Goal: Check status: Check status

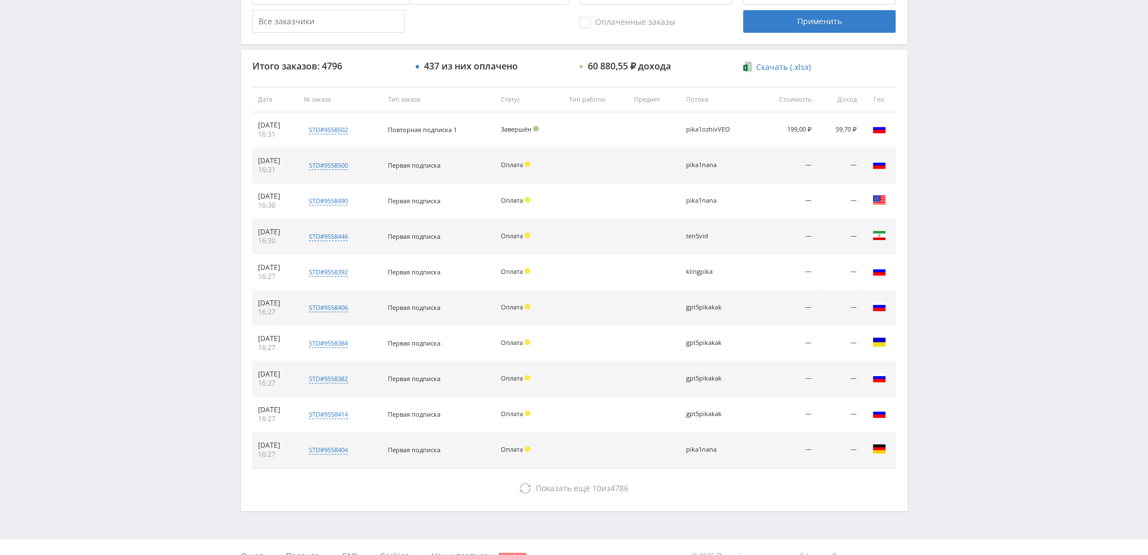
scroll to position [391, 0]
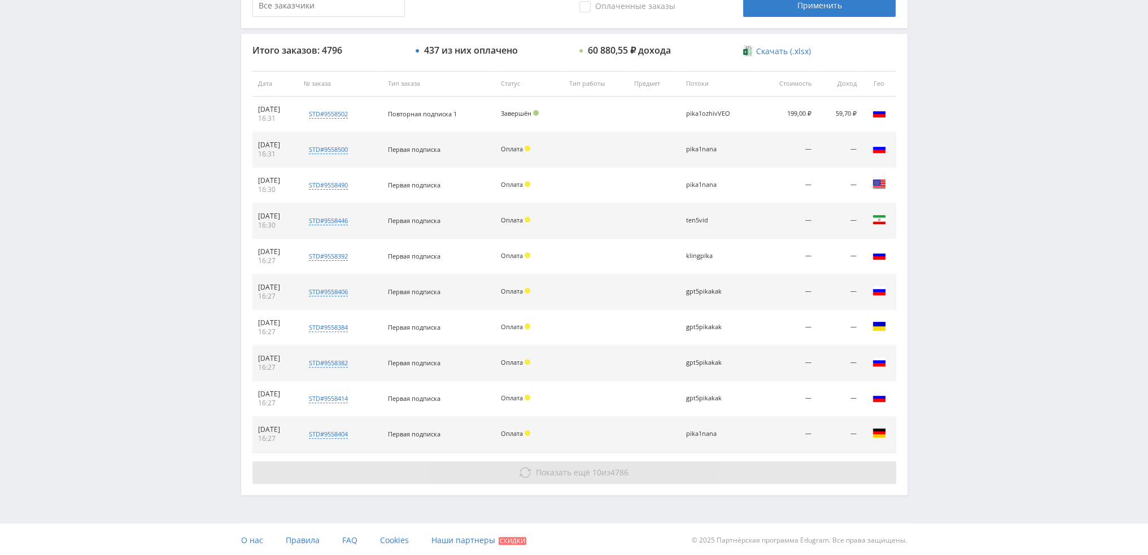
click at [565, 467] on span "Показать ещё" at bounding box center [563, 472] width 54 height 11
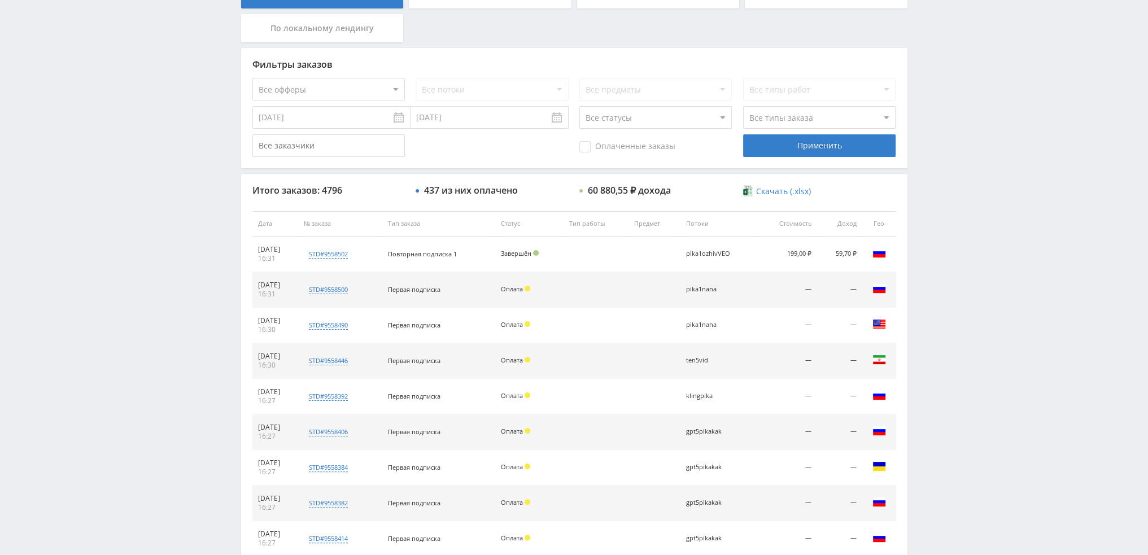
scroll to position [33, 0]
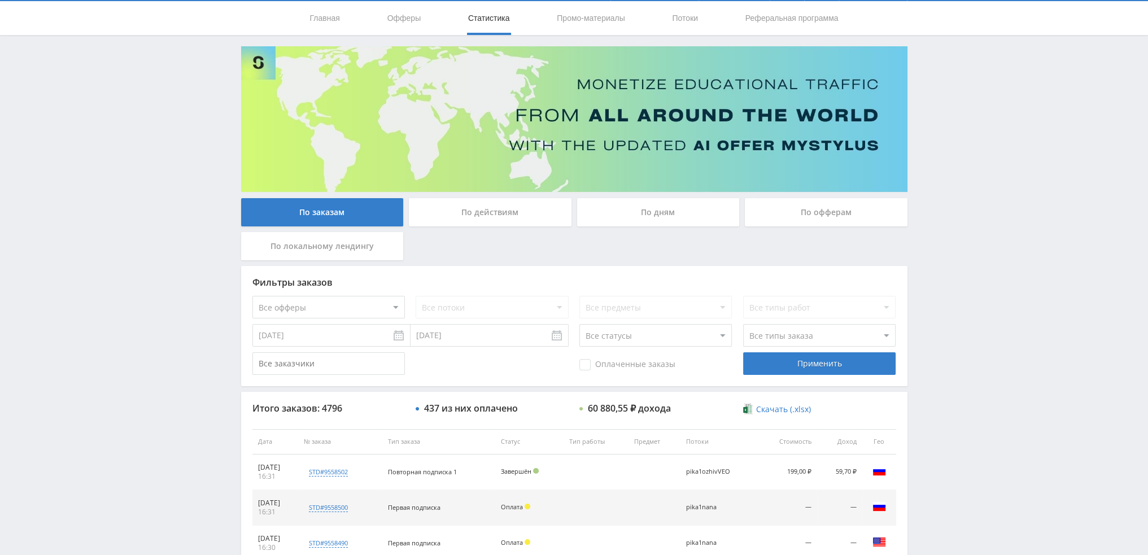
click at [642, 217] on div "По дням" at bounding box center [658, 212] width 163 height 28
click at [0, 0] on input "По дням" at bounding box center [0, 0] width 0 height 0
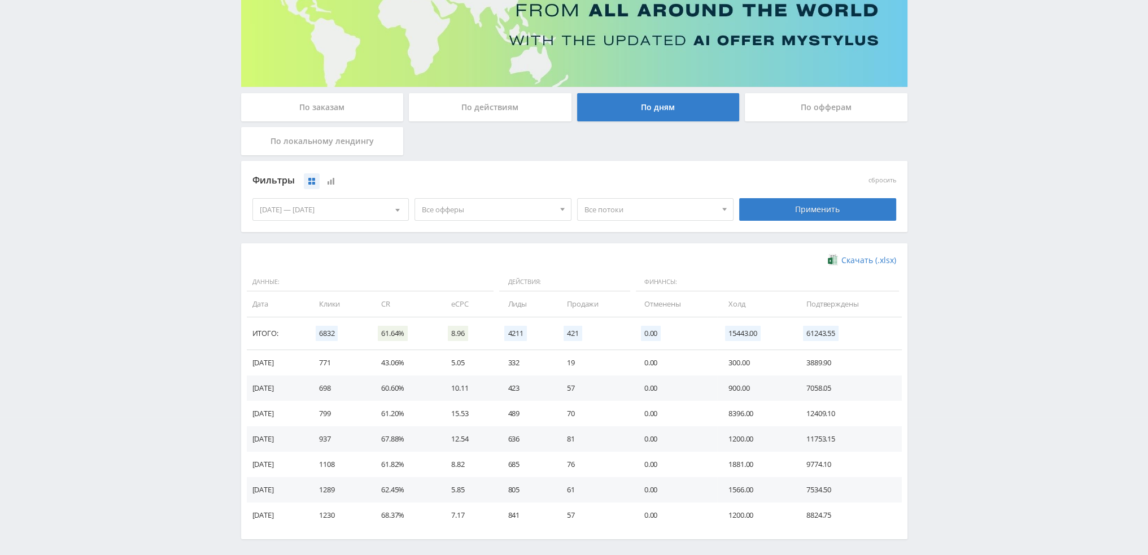
scroll to position [183, 0]
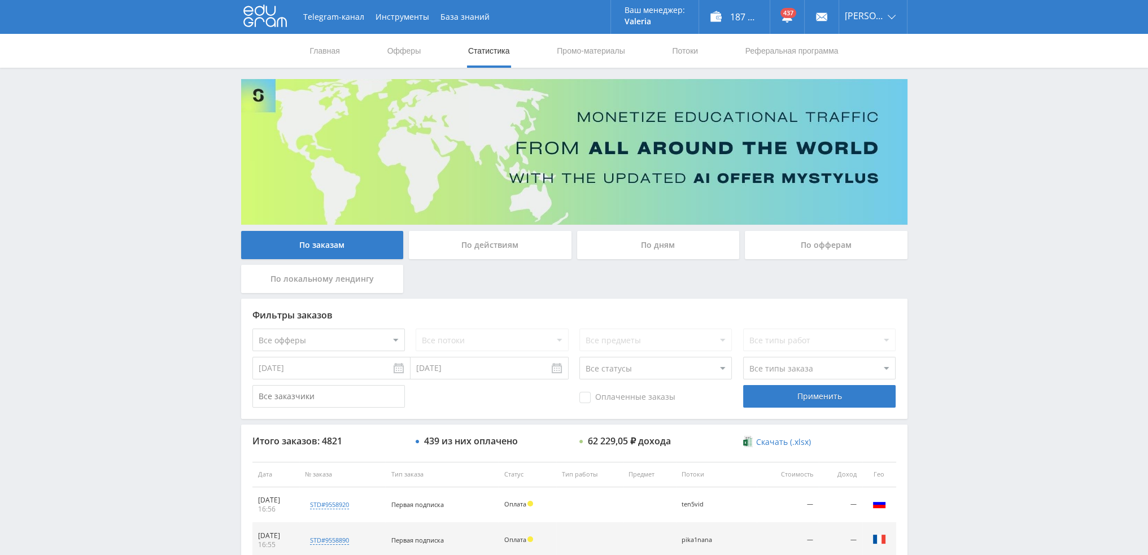
scroll to position [391, 0]
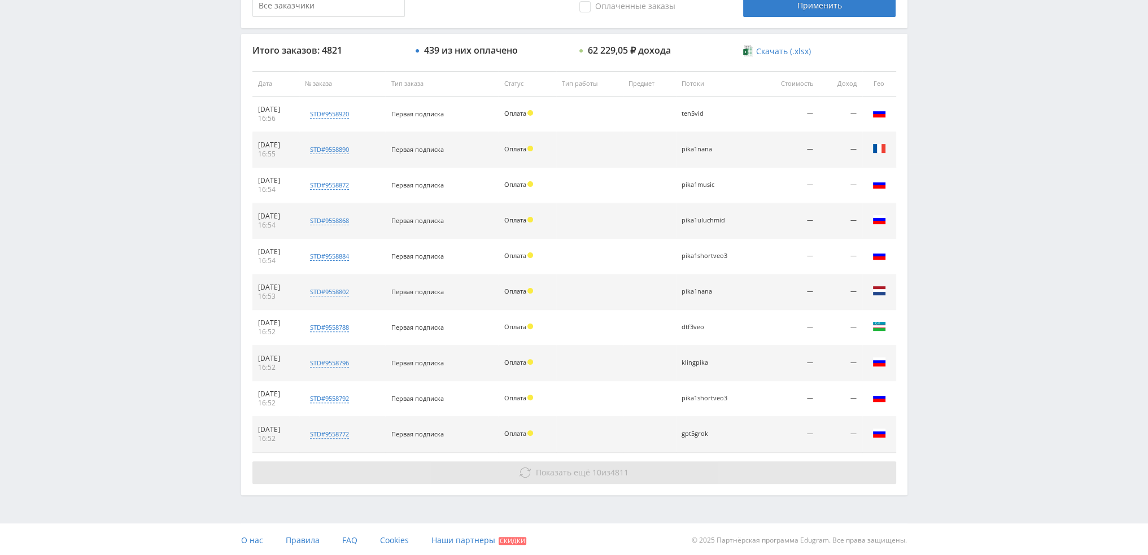
click at [598, 475] on span "10" at bounding box center [596, 472] width 9 height 11
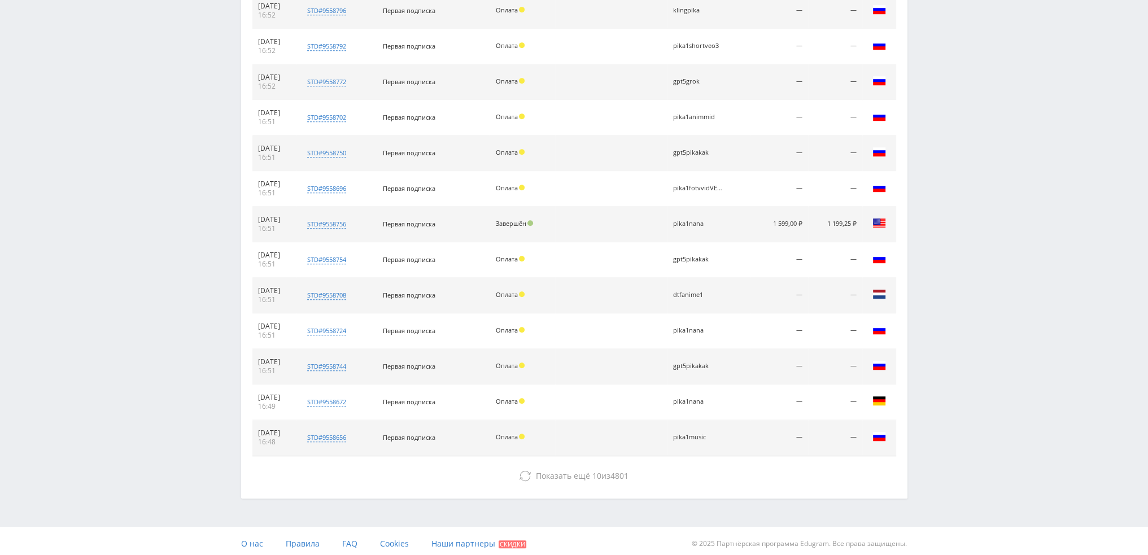
scroll to position [745, 0]
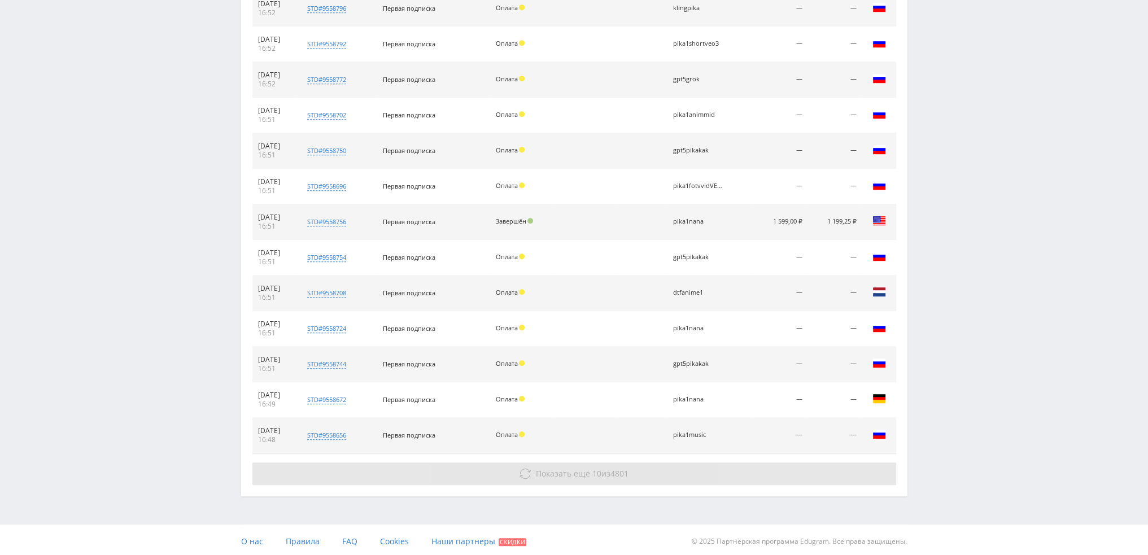
click at [594, 464] on button "Показать ещё 10 из 4801" at bounding box center [574, 473] width 644 height 23
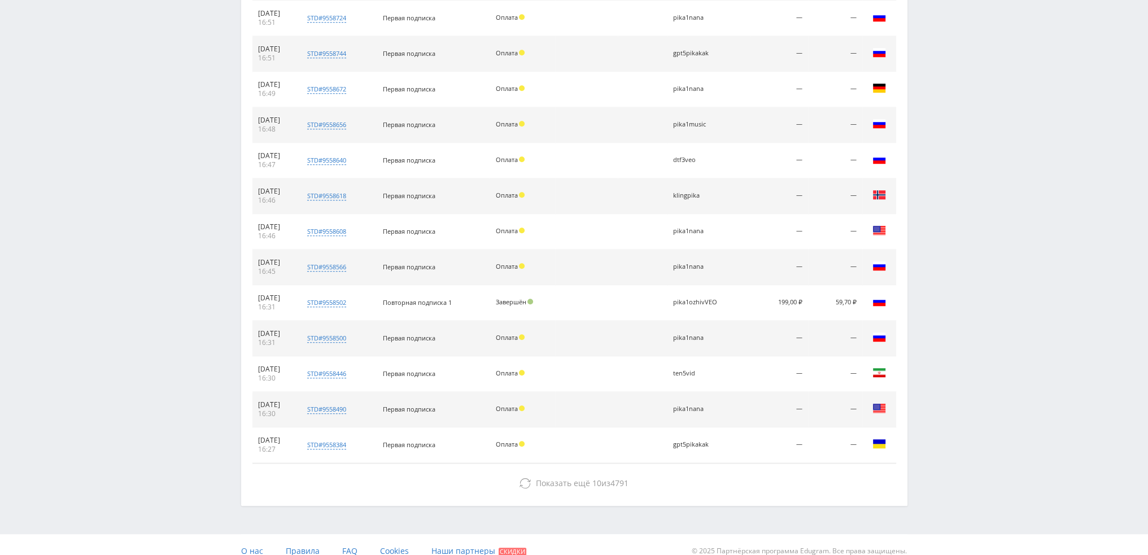
scroll to position [1065, 0]
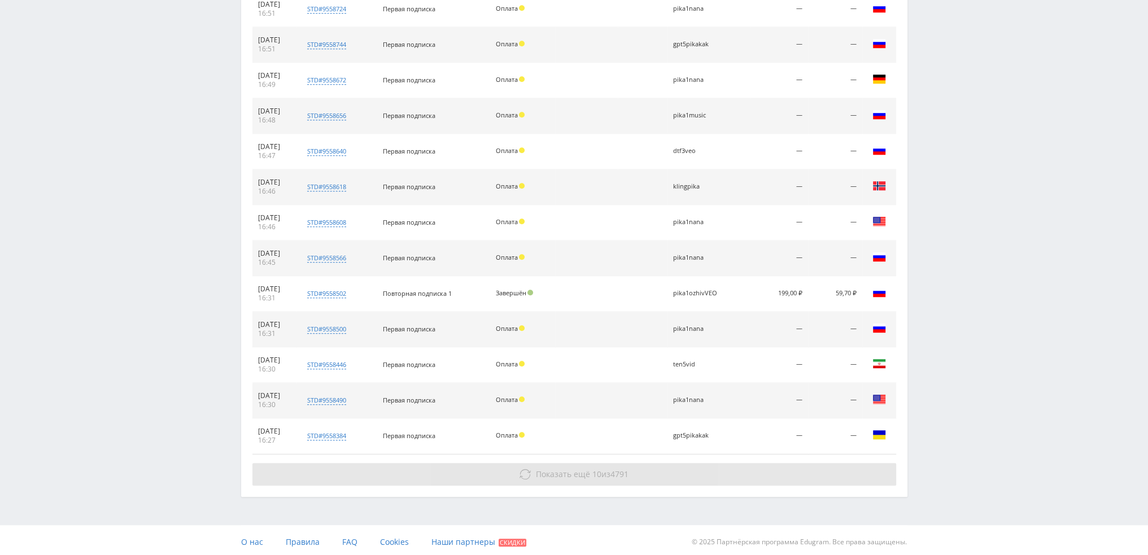
click at [601, 469] on span "Показать ещё 10 из 4791" at bounding box center [582, 474] width 93 height 11
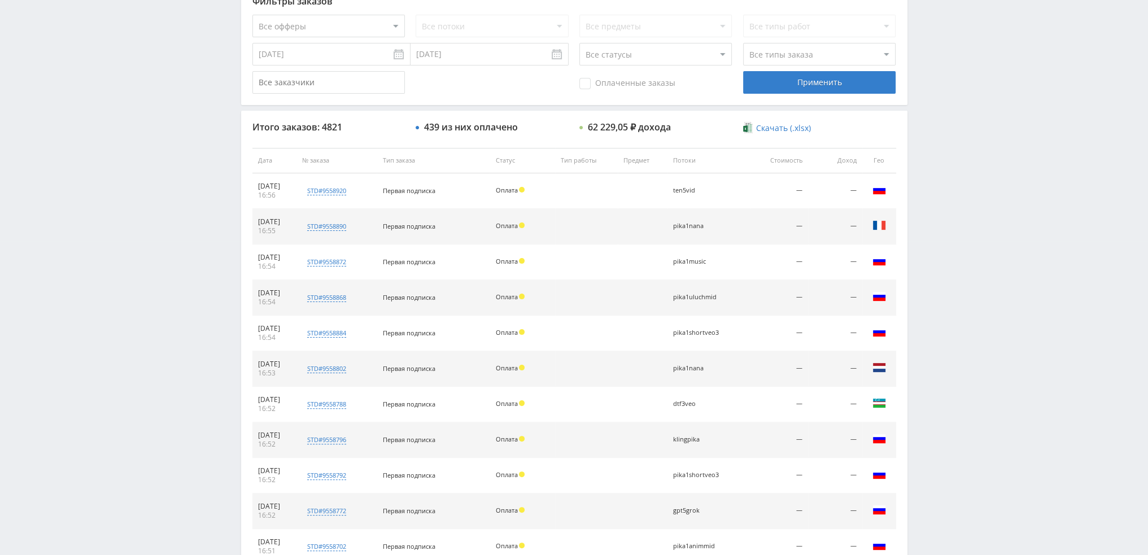
scroll to position [85, 0]
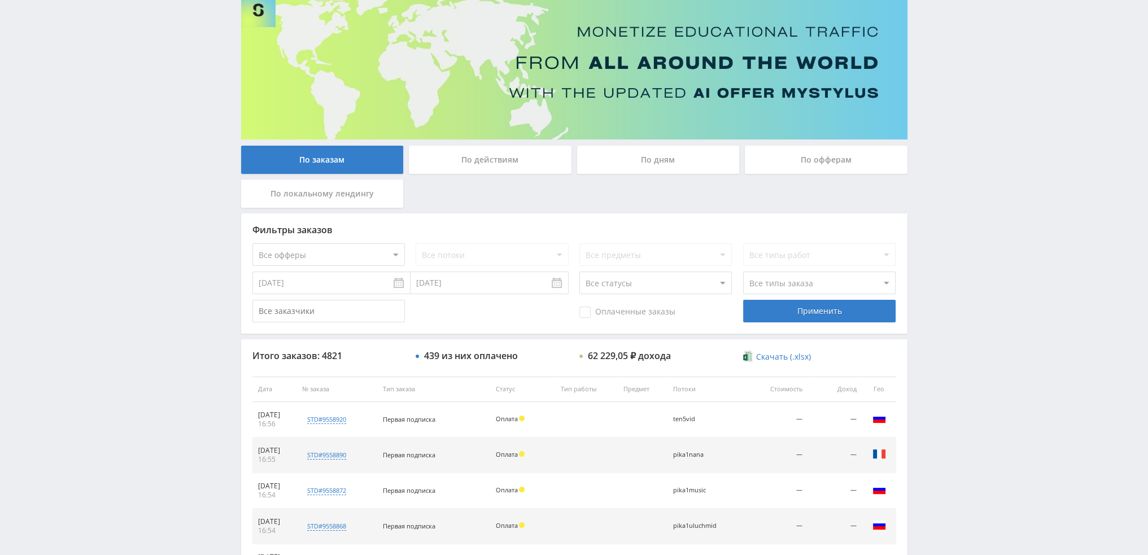
click at [688, 164] on div "По дням" at bounding box center [658, 160] width 163 height 28
click at [0, 0] on input "По дням" at bounding box center [0, 0] width 0 height 0
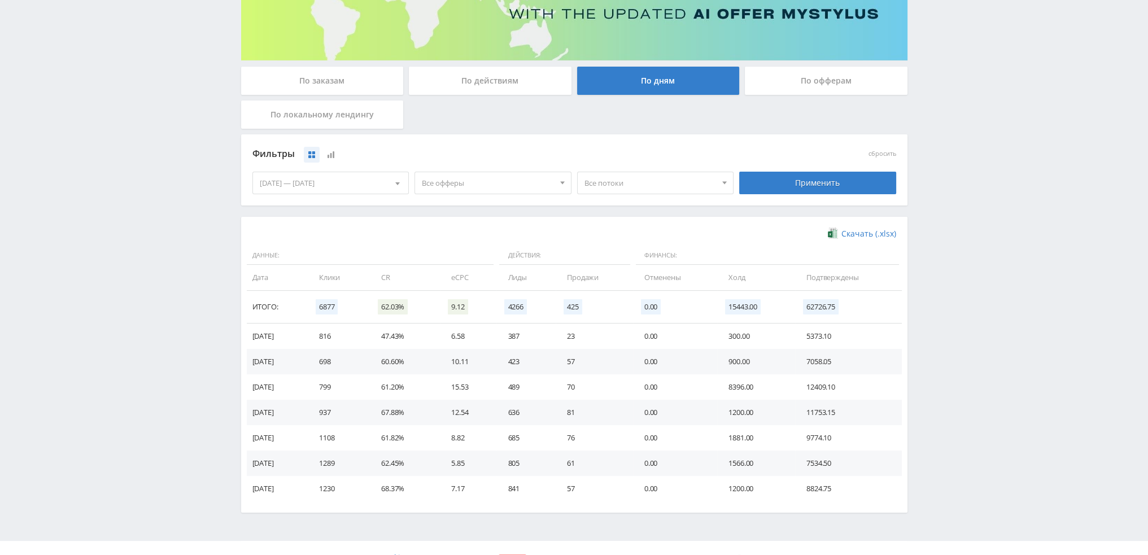
scroll to position [183, 0]
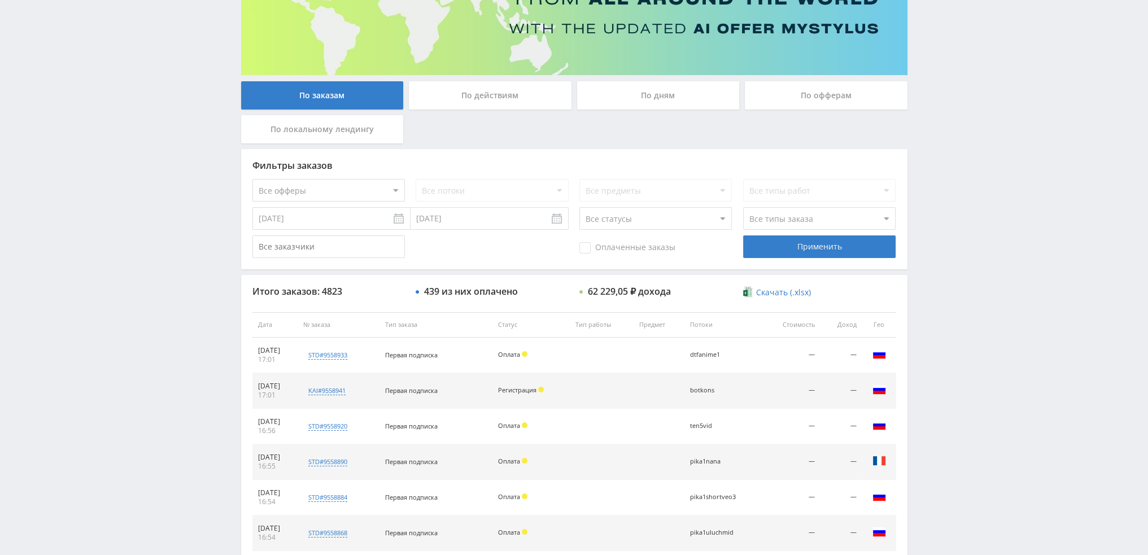
scroll to position [113, 0]
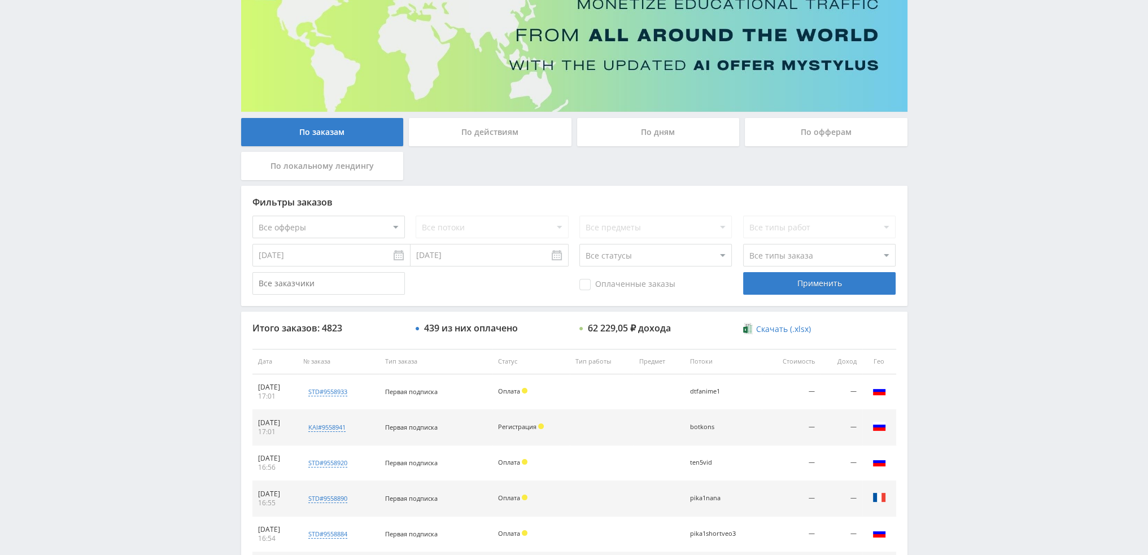
click at [651, 135] on div "По дням" at bounding box center [658, 132] width 163 height 28
click at [0, 0] on input "По дням" at bounding box center [0, 0] width 0 height 0
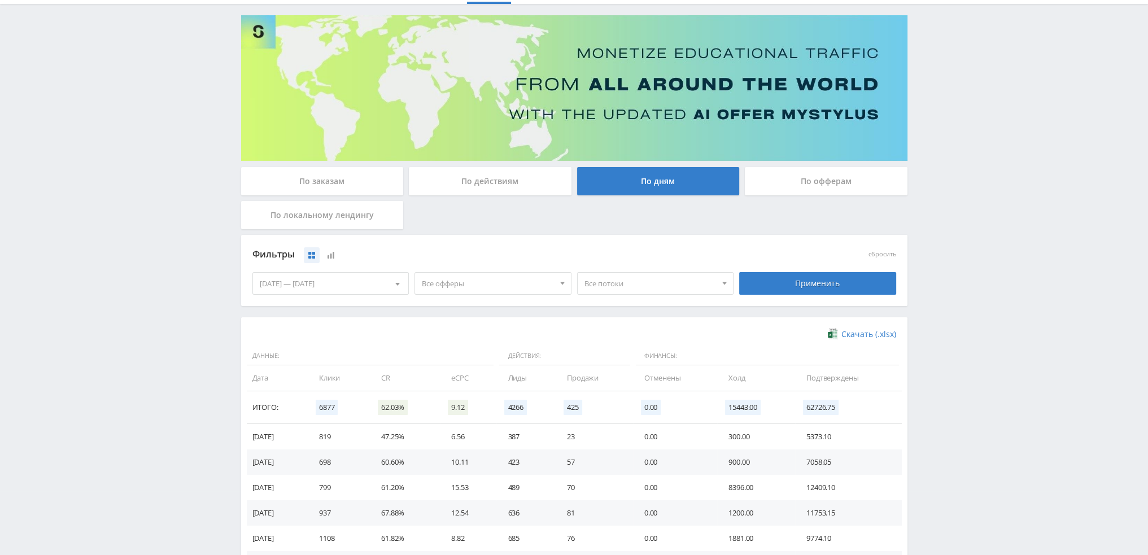
scroll to position [183, 0]
